Goal: Complete application form: Complete application form

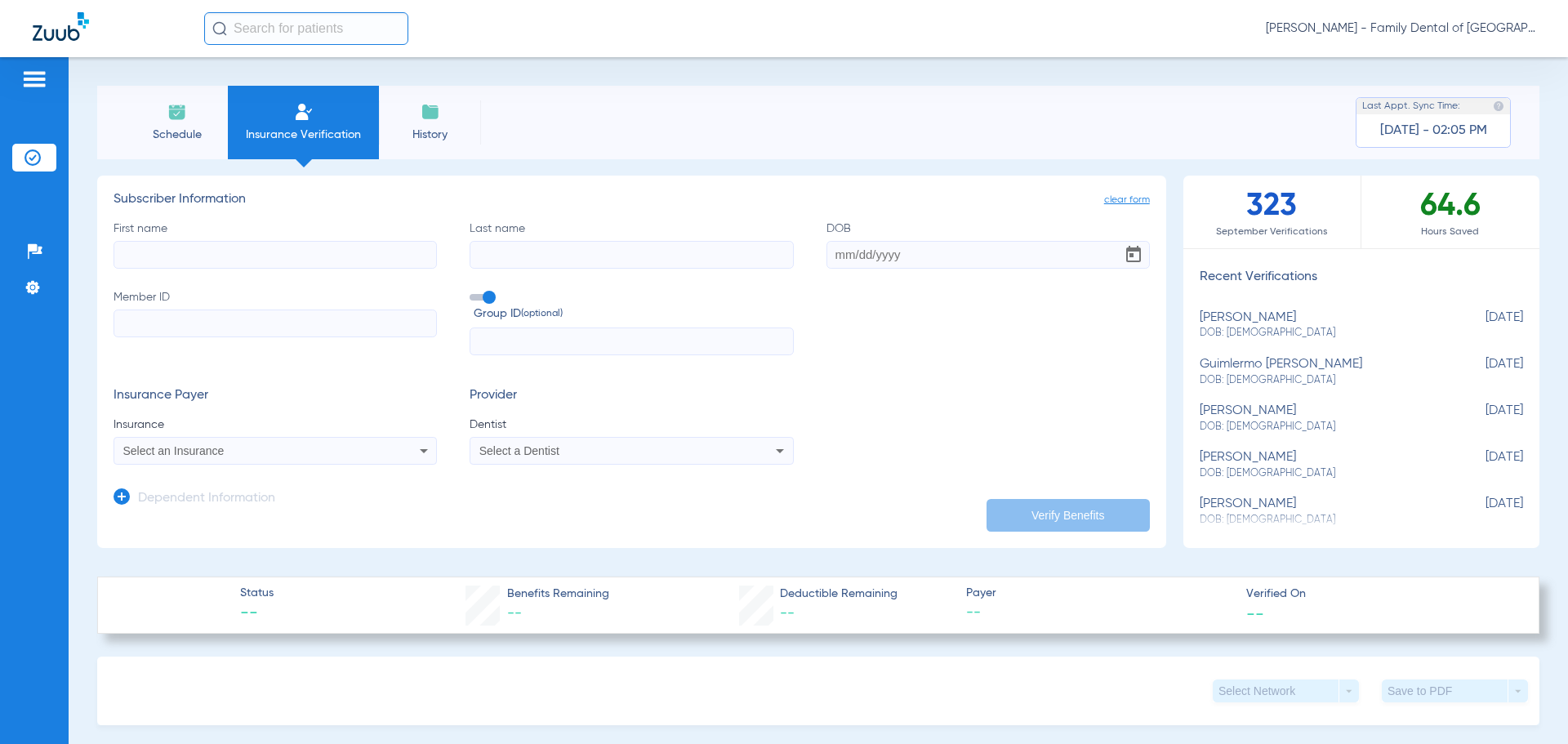
click at [321, 261] on input "First name" at bounding box center [275, 255] width 324 height 28
type input "Safa"
click at [576, 242] on input "Last name" at bounding box center [631, 255] width 324 height 28
type input "[PERSON_NAME]"
click at [869, 256] on input "DOB" at bounding box center [988, 255] width 324 height 28
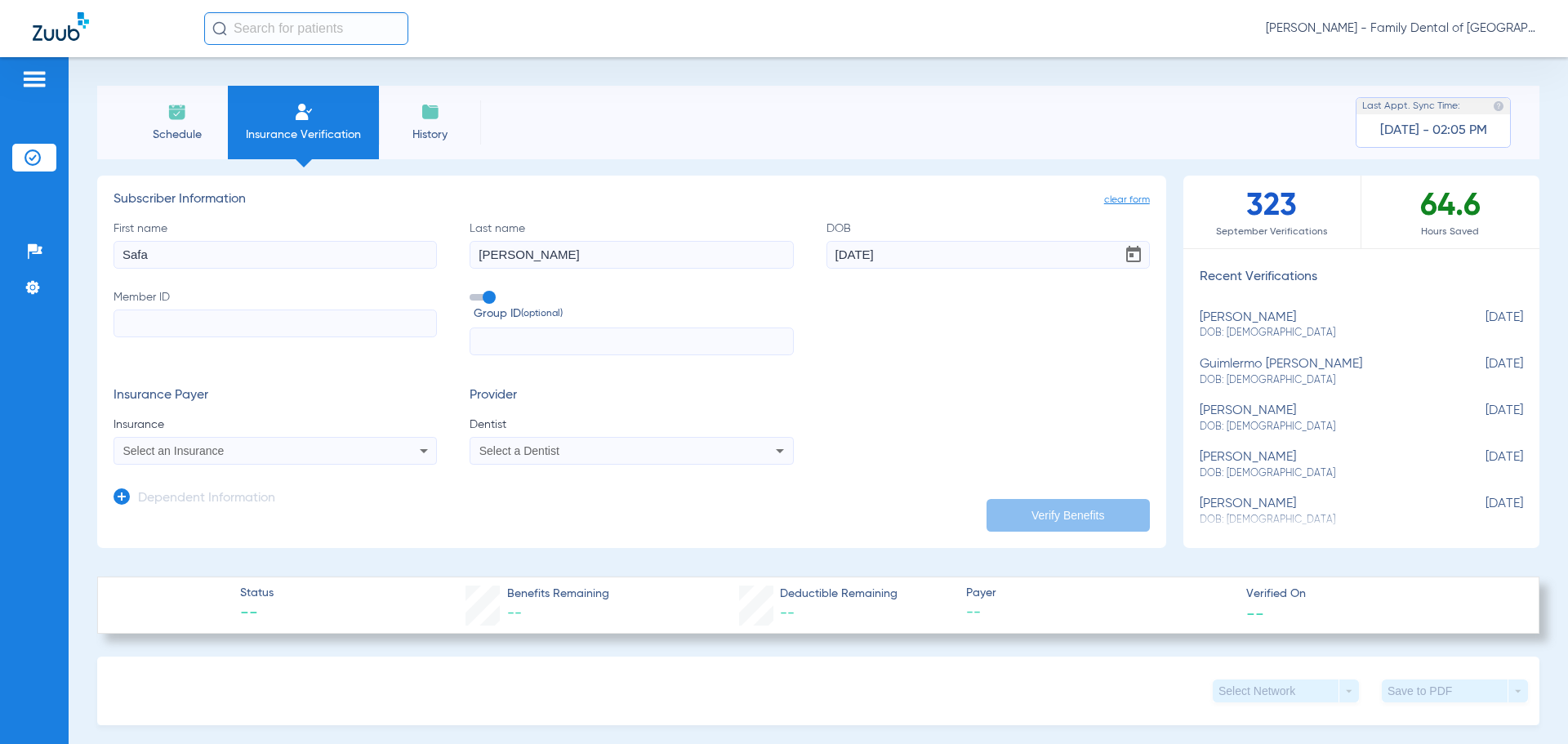
type input "[DATE]"
click at [173, 318] on input "Member ID" at bounding box center [275, 323] width 324 height 28
paste input "01262873"
type input "01262873"
click at [503, 341] on input "text" at bounding box center [631, 341] width 324 height 28
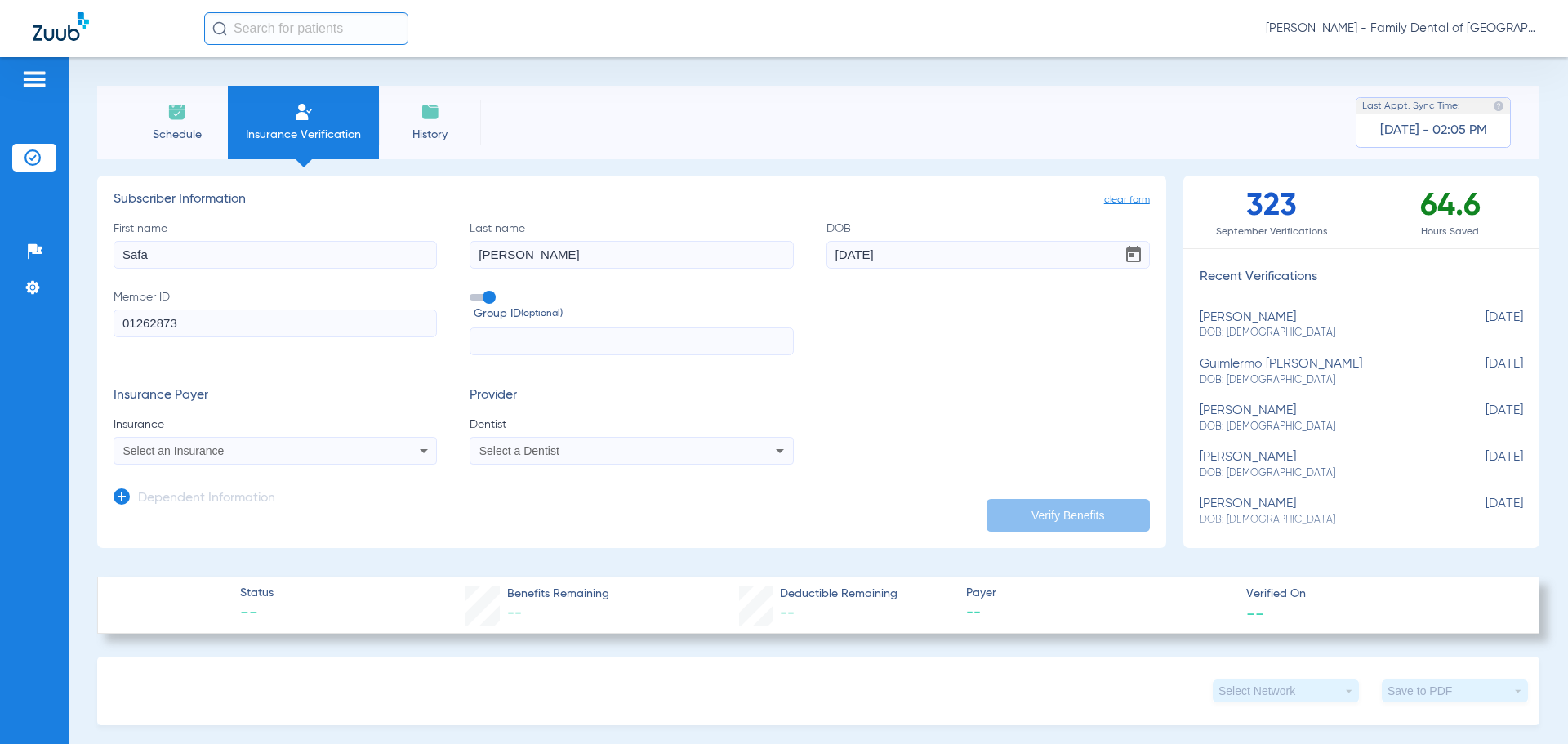
paste input "017211"
type input "017211"
click at [285, 450] on div "Select an Insurance" at bounding box center [245, 450] width 244 height 11
type input "e"
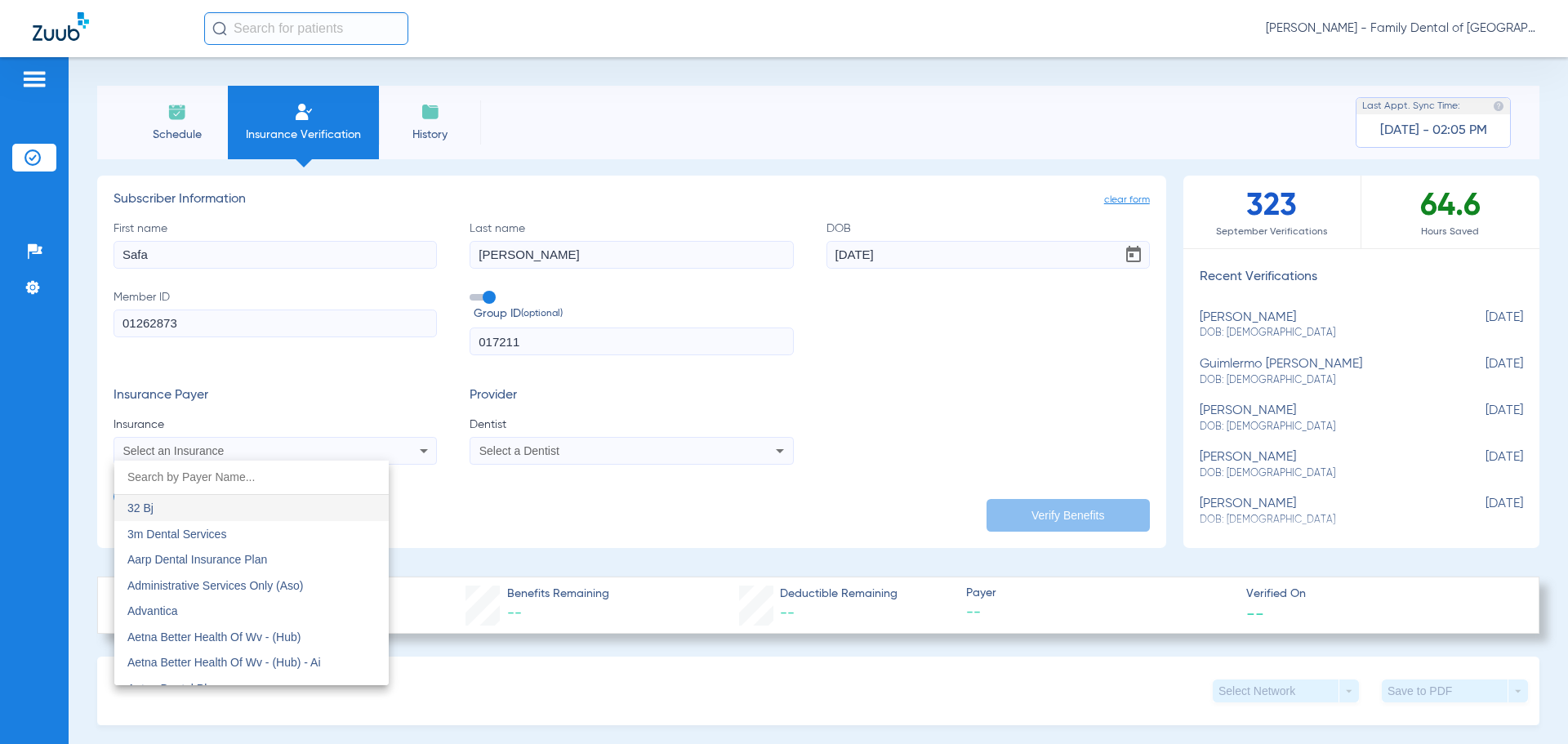
click at [421, 448] on div at bounding box center [784, 372] width 1568 height 744
